Goal: Task Accomplishment & Management: Use online tool/utility

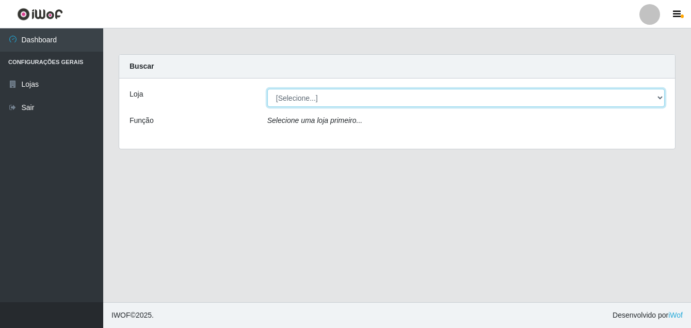
click at [340, 98] on select "[Selecione...] Ajubá Mercado" at bounding box center [465, 98] width 397 height 18
select select "402"
click at [267, 89] on select "[Selecione...] Ajubá Mercado" at bounding box center [465, 98] width 397 height 18
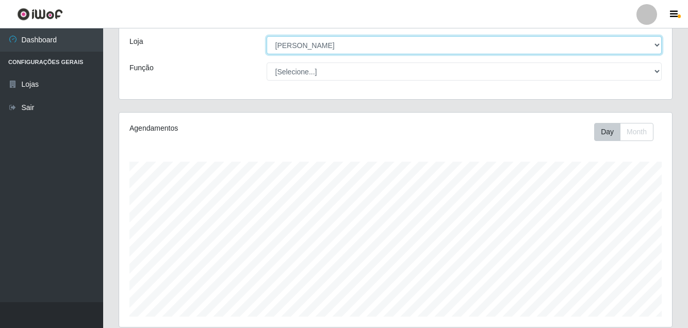
scroll to position [155, 0]
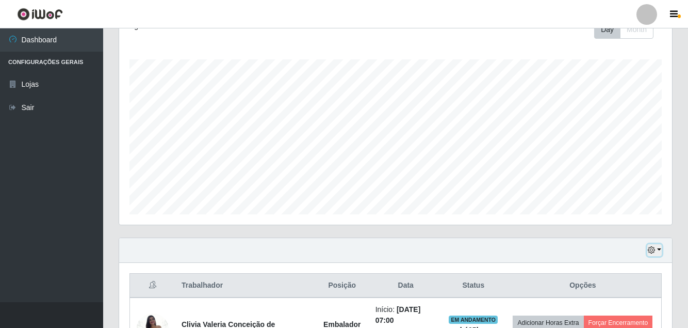
click at [654, 252] on icon "button" at bounding box center [651, 249] width 7 height 7
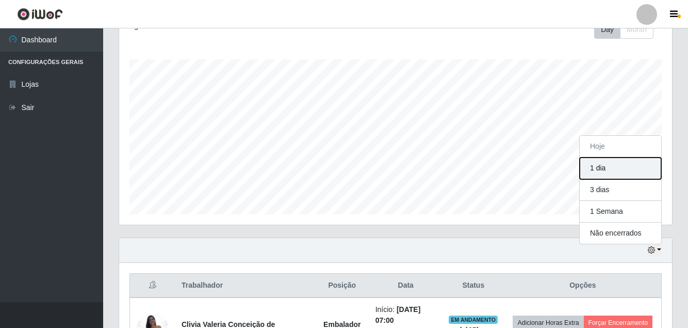
click at [611, 174] on button "1 dia" at bounding box center [620, 168] width 81 height 22
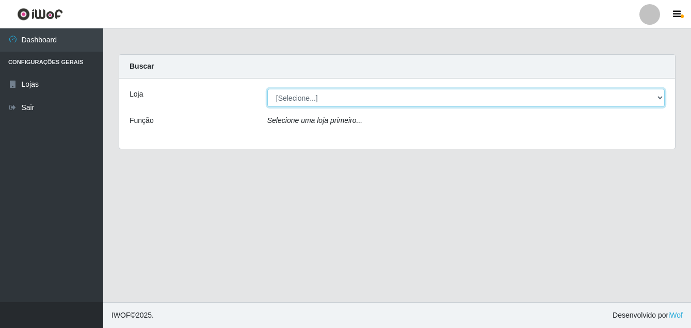
click at [309, 100] on select "[Selecione...] Ajubá Mercado" at bounding box center [465, 98] width 397 height 18
select select "402"
click at [267, 89] on select "[Selecione...] Ajubá Mercado" at bounding box center [465, 98] width 397 height 18
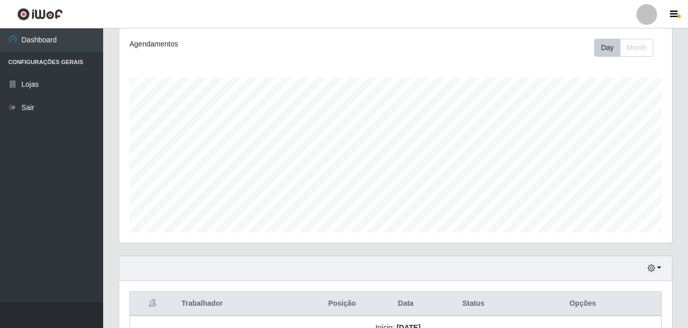
scroll to position [155, 0]
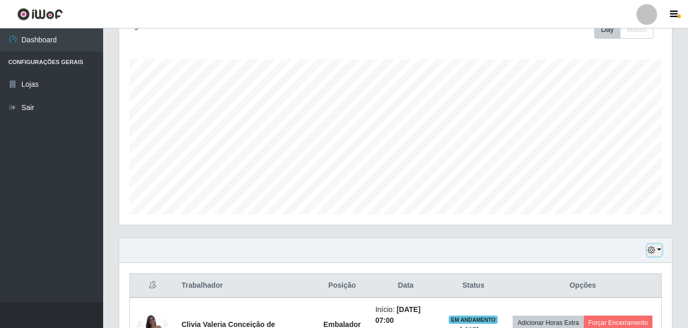
click at [653, 246] on button "button" at bounding box center [654, 250] width 14 height 12
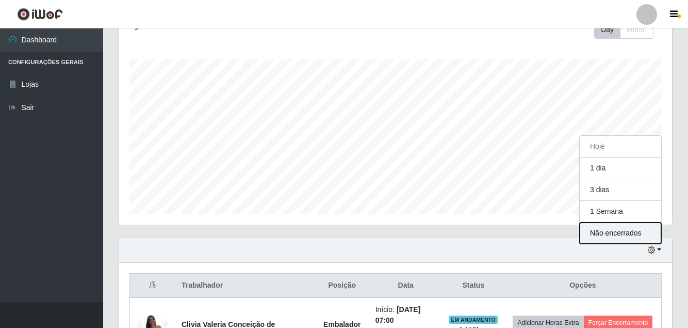
click at [596, 236] on button "Não encerrados" at bounding box center [620, 232] width 81 height 21
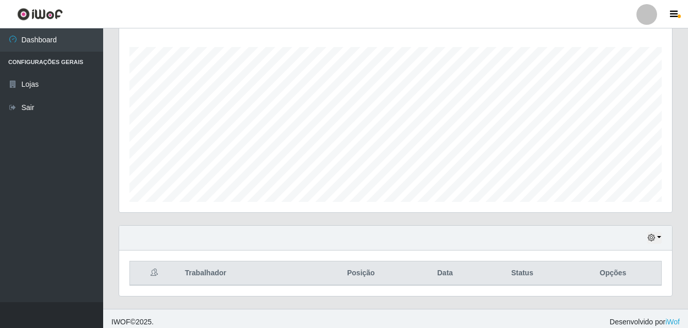
scroll to position [174, 0]
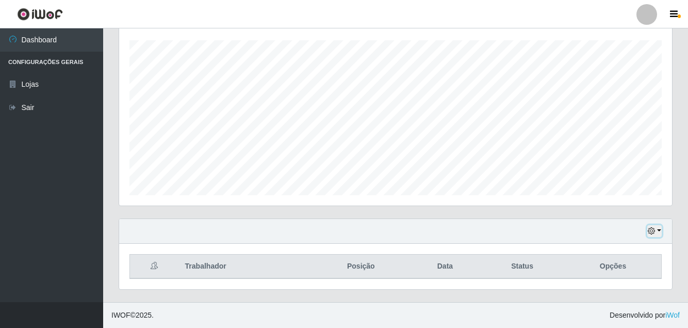
click at [655, 229] on icon "button" at bounding box center [651, 230] width 7 height 7
click at [658, 231] on button "button" at bounding box center [654, 231] width 14 height 12
click at [657, 227] on button "button" at bounding box center [654, 231] width 14 height 12
click at [42, 194] on ul "Dashboard Configurações Gerais Lojas Sair" at bounding box center [51, 164] width 103 height 273
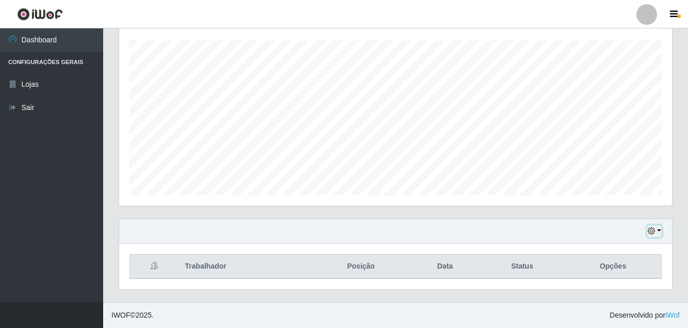
click at [658, 230] on button "button" at bounding box center [654, 231] width 14 height 12
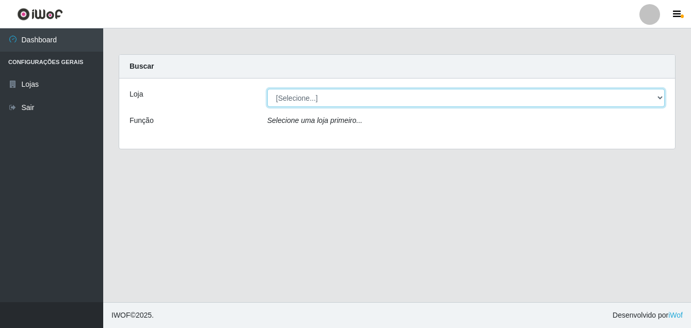
click at [334, 99] on select "[Selecione...] Ajubá Mercado" at bounding box center [465, 98] width 397 height 18
select select "402"
click at [267, 89] on select "[Selecione...] Ajubá Mercado" at bounding box center [465, 98] width 397 height 18
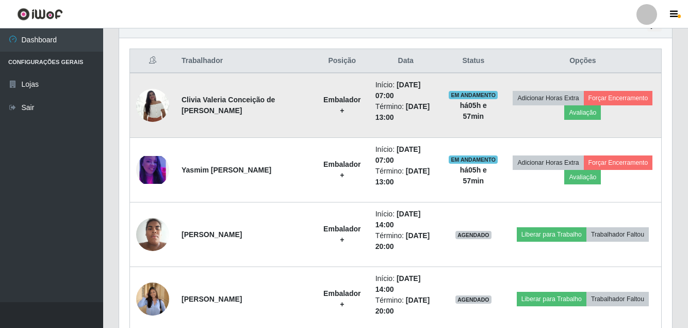
scroll to position [361, 0]
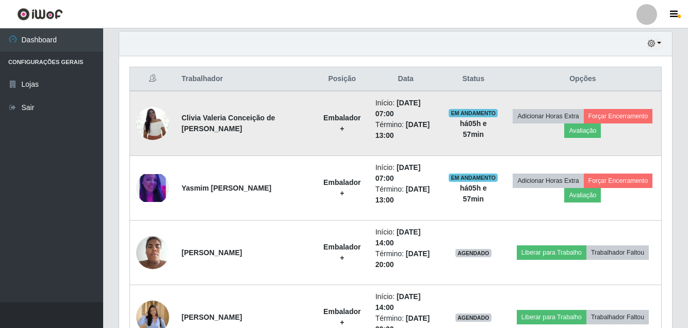
click at [157, 123] on img at bounding box center [152, 123] width 33 height 44
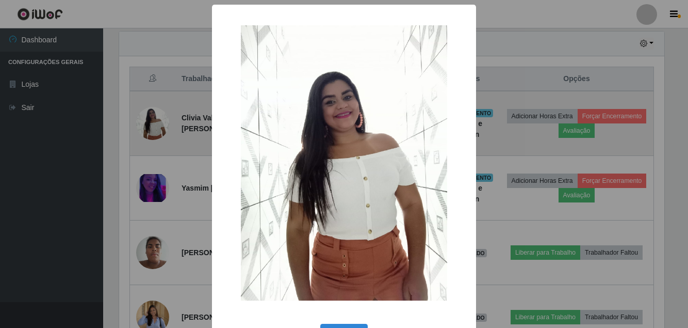
scroll to position [214, 548]
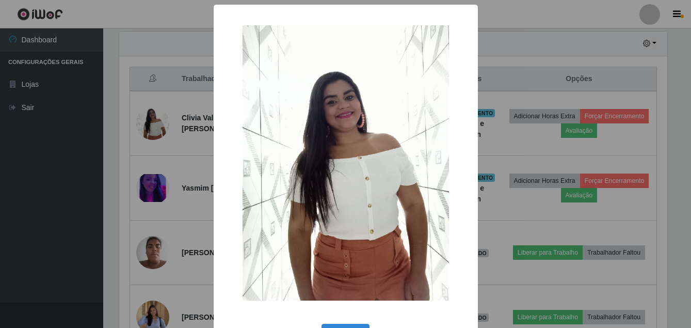
click at [54, 170] on div "× OK Cancel" at bounding box center [345, 164] width 691 height 328
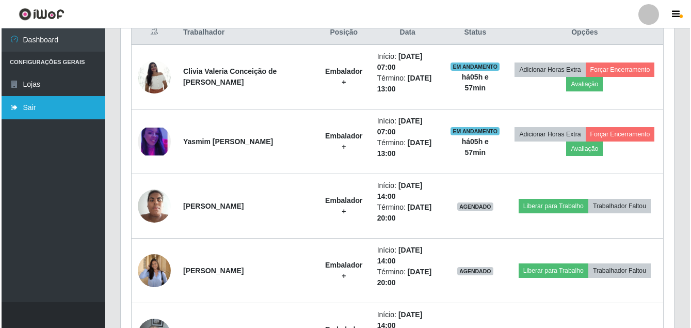
scroll to position [393, 0]
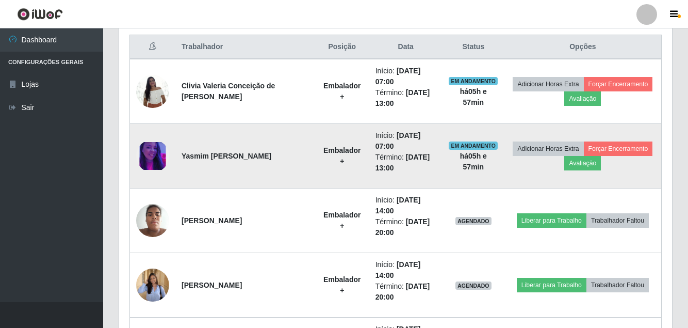
click at [156, 145] on img at bounding box center [152, 156] width 33 height 28
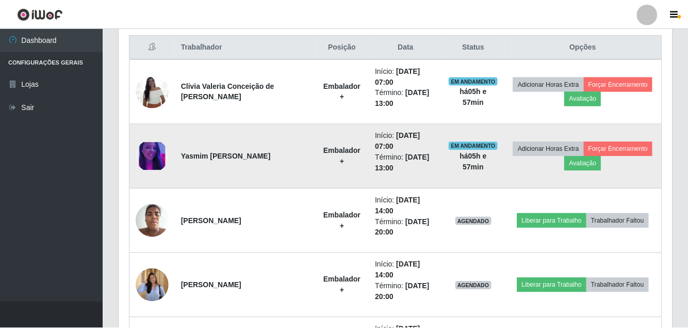
scroll to position [214, 548]
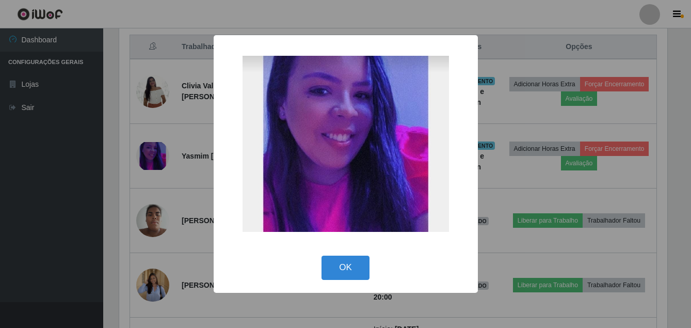
click at [545, 3] on div "× OK Cancel" at bounding box center [345, 164] width 691 height 328
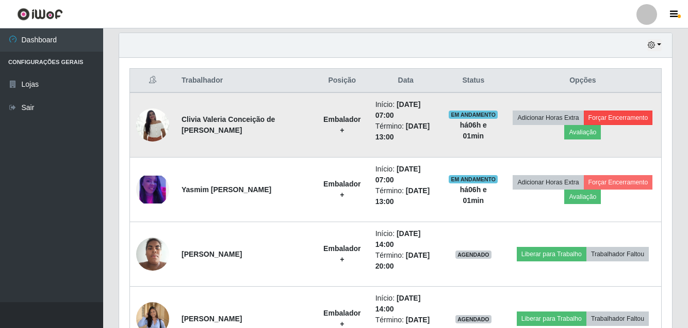
scroll to position [341, 0]
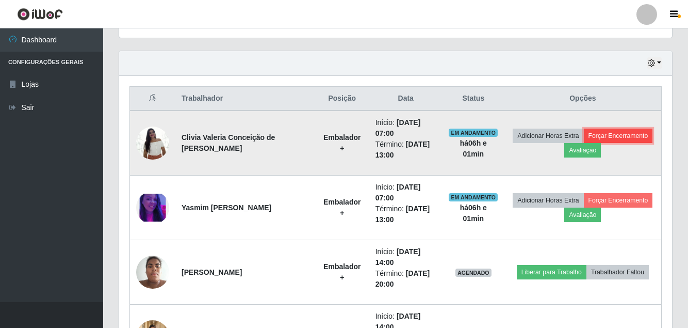
click at [618, 131] on button "Forçar Encerramento" at bounding box center [618, 135] width 69 height 14
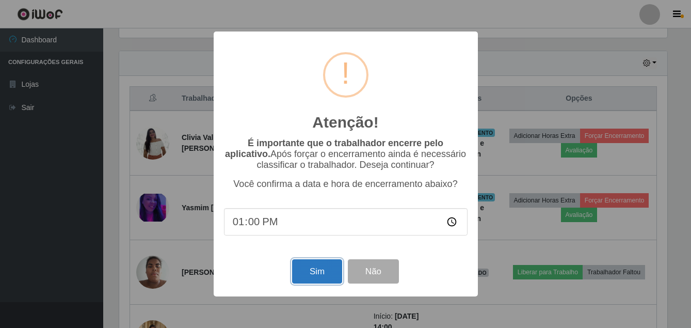
click at [326, 279] on button "Sim" at bounding box center [317, 271] width 50 height 24
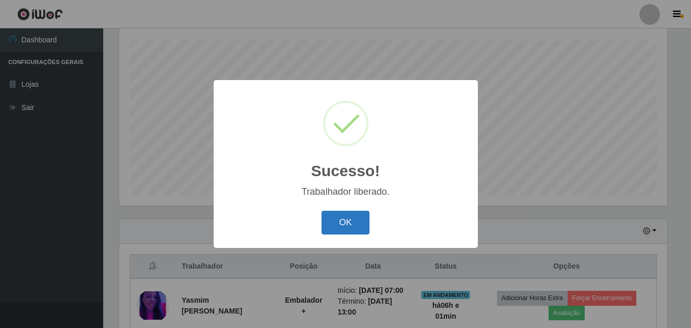
click at [354, 224] on button "OK" at bounding box center [345, 222] width 48 height 24
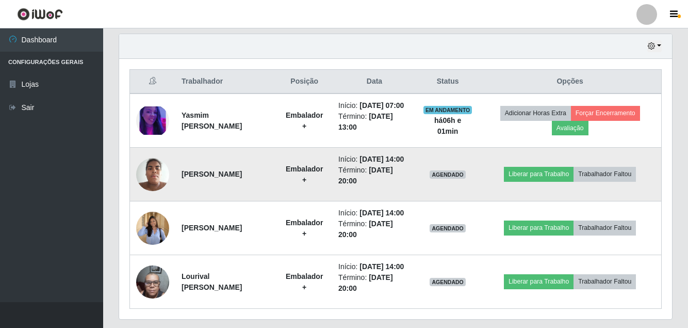
scroll to position [380, 0]
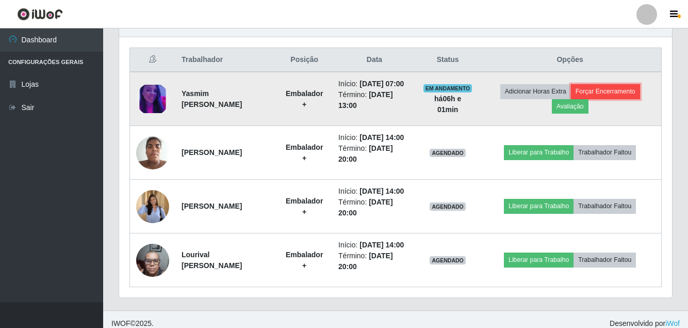
click at [624, 96] on button "Forçar Encerramento" at bounding box center [605, 91] width 69 height 14
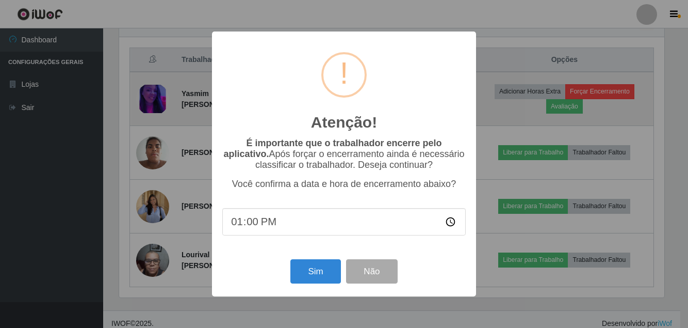
scroll to position [214, 548]
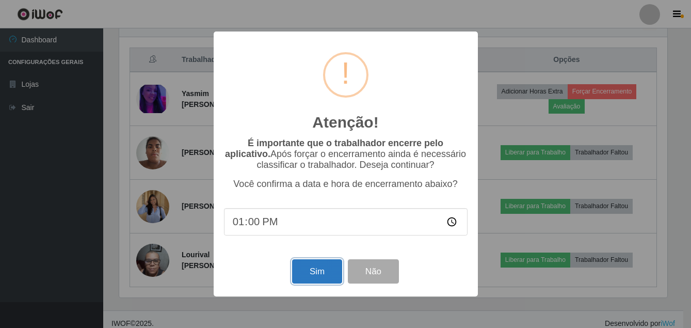
click at [319, 282] on button "Sim" at bounding box center [317, 271] width 50 height 24
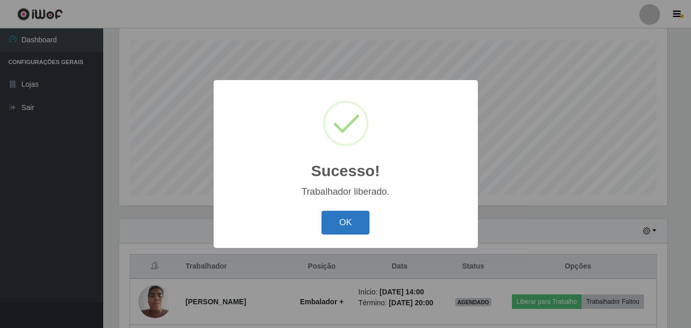
click at [356, 228] on button "OK" at bounding box center [345, 222] width 48 height 24
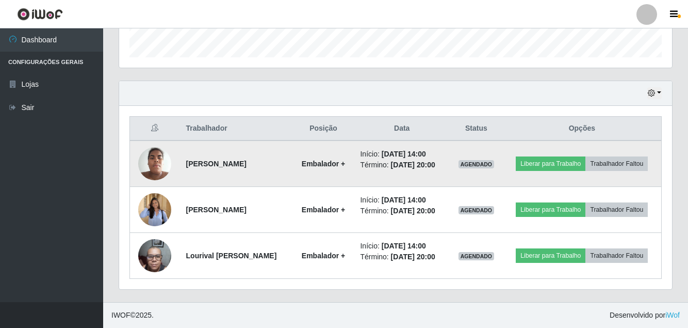
scroll to position [335, 0]
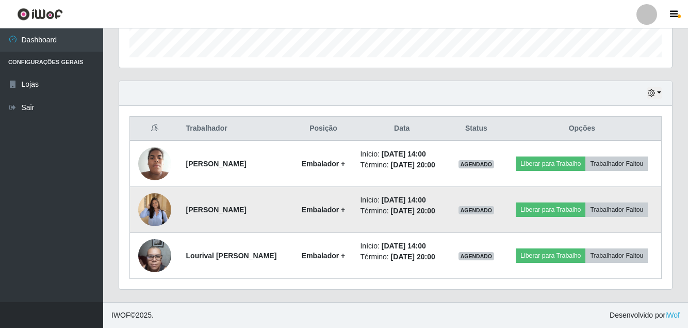
click at [152, 197] on img at bounding box center [154, 209] width 33 height 43
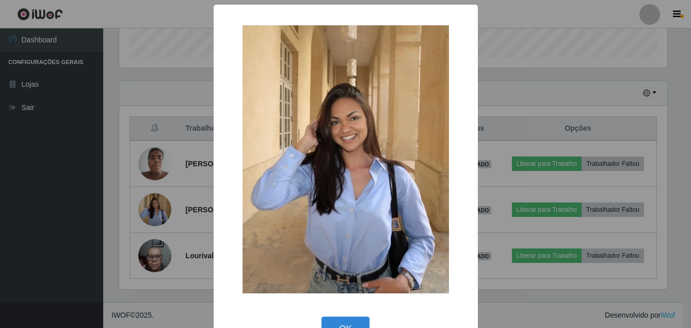
click at [82, 218] on div "× OK Cancel" at bounding box center [345, 164] width 691 height 328
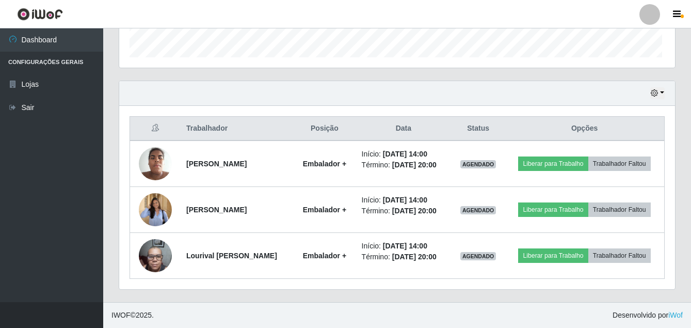
scroll to position [214, 553]
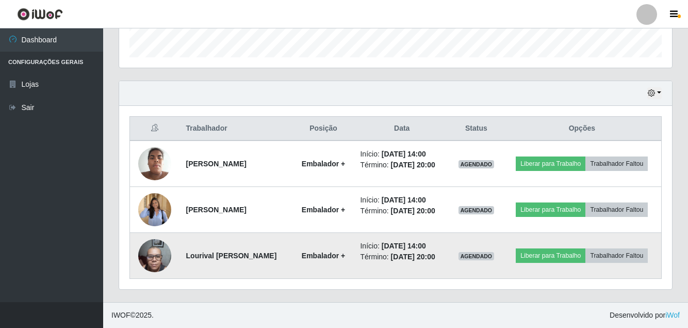
click at [157, 251] on img at bounding box center [154, 255] width 33 height 44
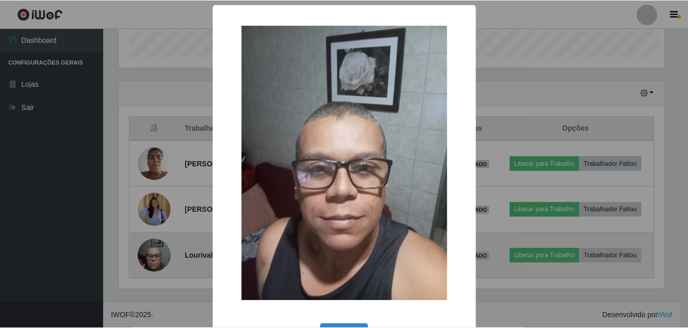
scroll to position [214, 548]
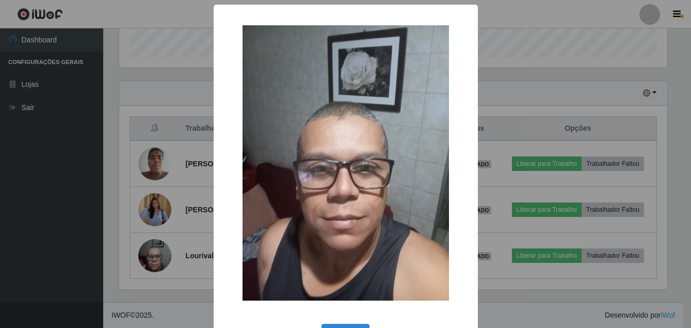
click at [38, 244] on div "× OK Cancel" at bounding box center [345, 164] width 691 height 328
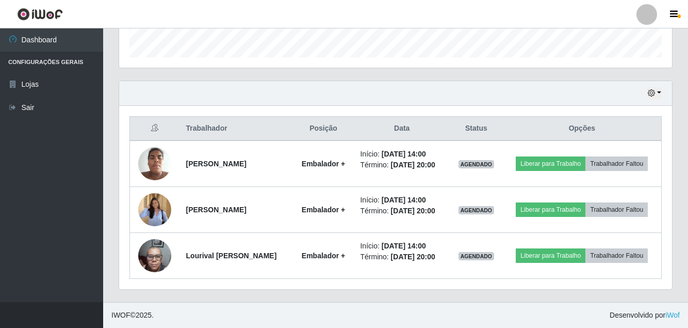
scroll to position [214, 553]
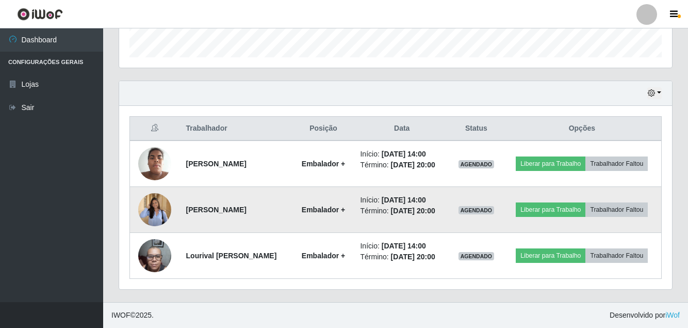
click at [152, 200] on img at bounding box center [154, 209] width 33 height 43
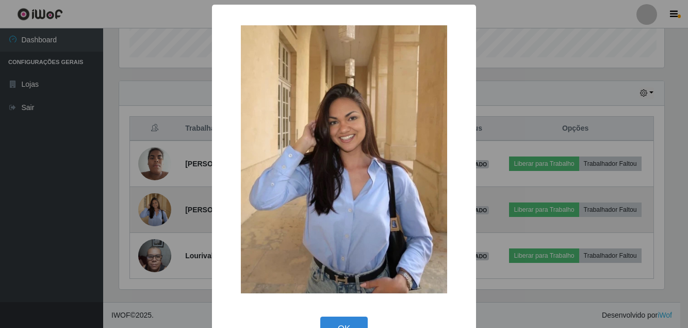
scroll to position [214, 548]
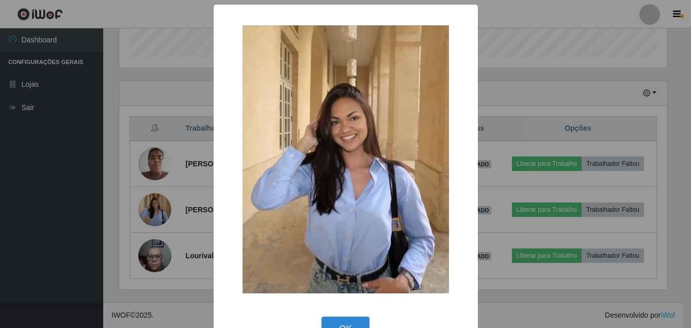
click at [101, 204] on div "× OK Cancel" at bounding box center [345, 164] width 691 height 328
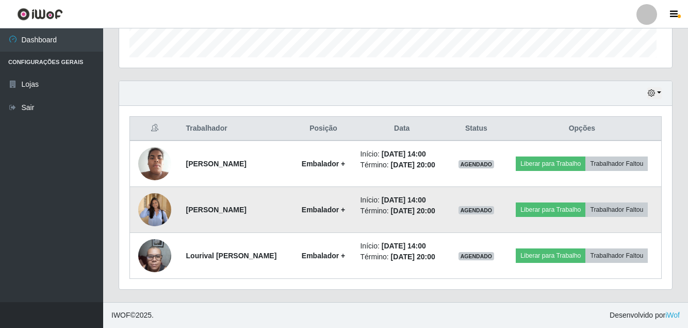
scroll to position [214, 553]
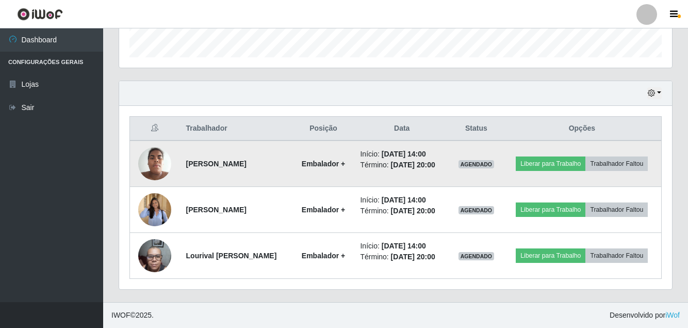
click at [152, 142] on img at bounding box center [154, 163] width 33 height 44
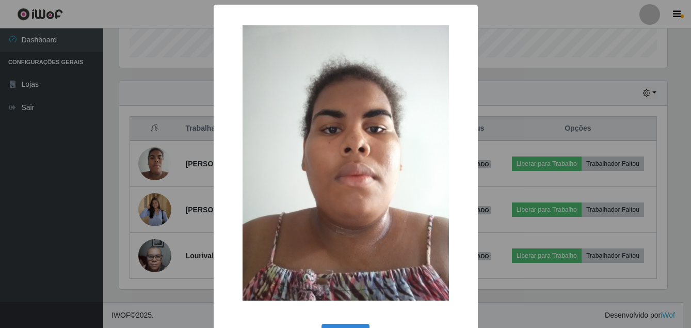
click at [80, 185] on div "× OK Cancel" at bounding box center [345, 164] width 691 height 328
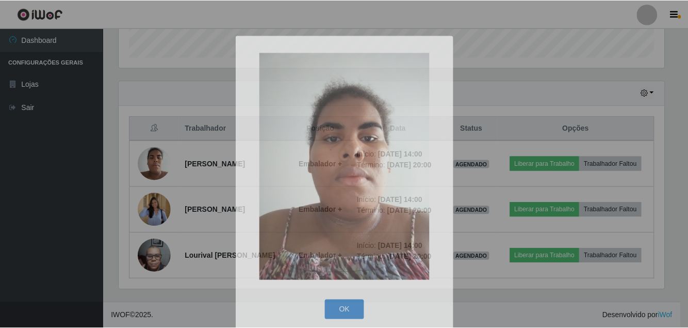
scroll to position [214, 553]
